Goal: Find specific page/section: Find specific page/section

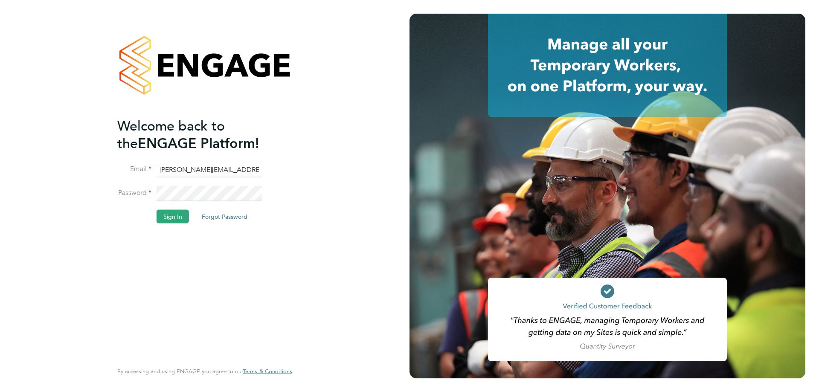
click at [174, 216] on button "Sign In" at bounding box center [173, 217] width 32 height 14
